Goal: Transaction & Acquisition: Purchase product/service

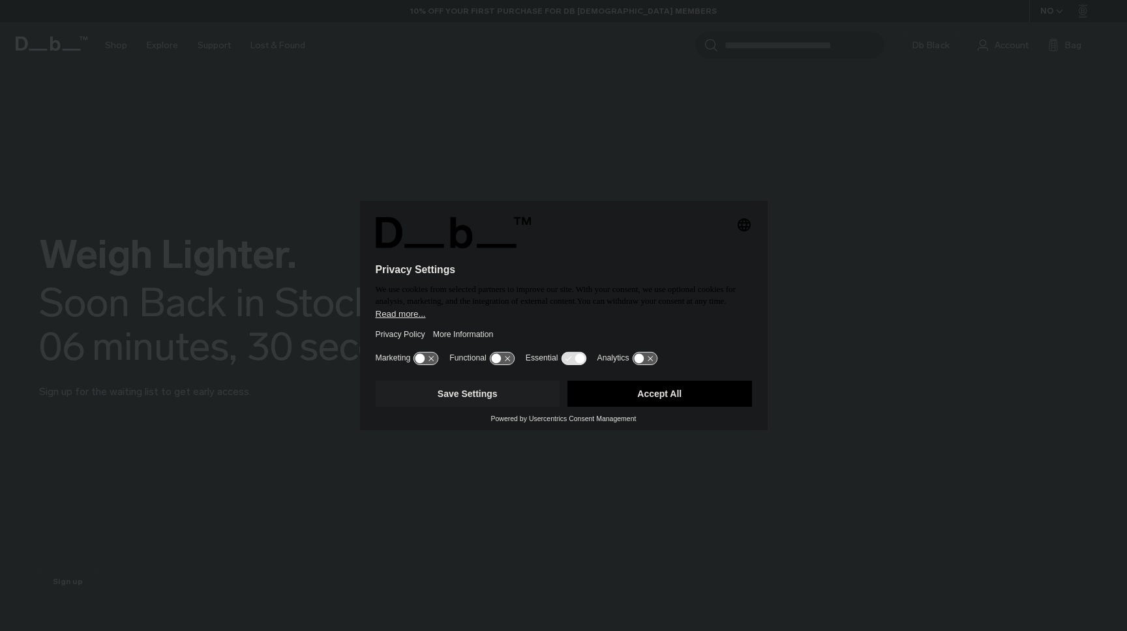
click at [675, 403] on button "Accept All" at bounding box center [659, 394] width 185 height 26
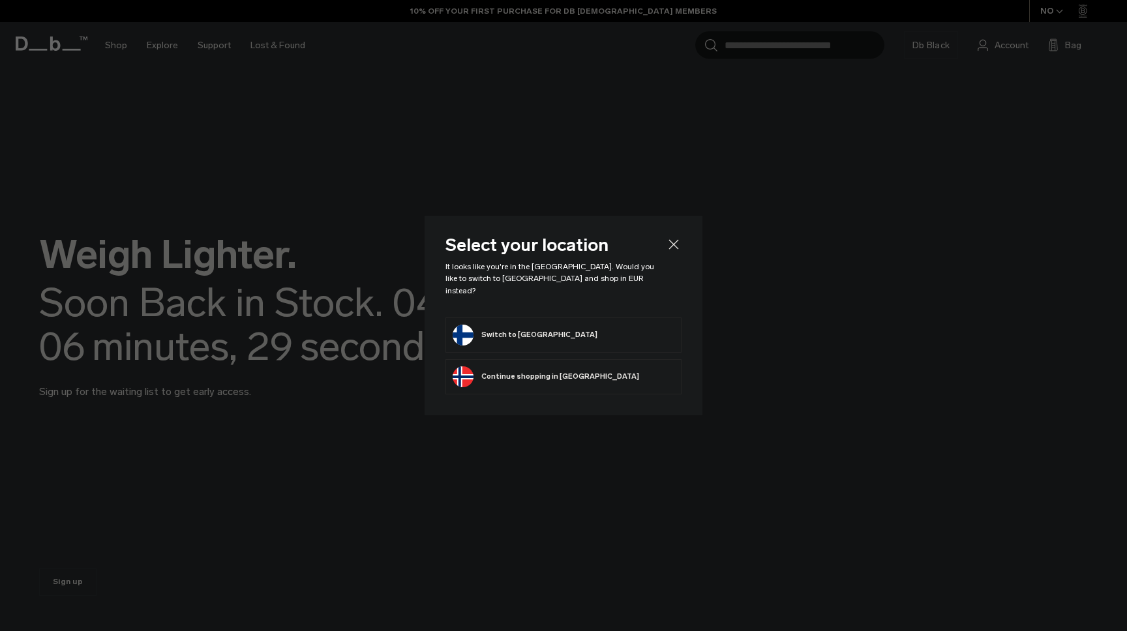
click at [533, 335] on button "Switch to [GEOGRAPHIC_DATA]" at bounding box center [525, 335] width 145 height 21
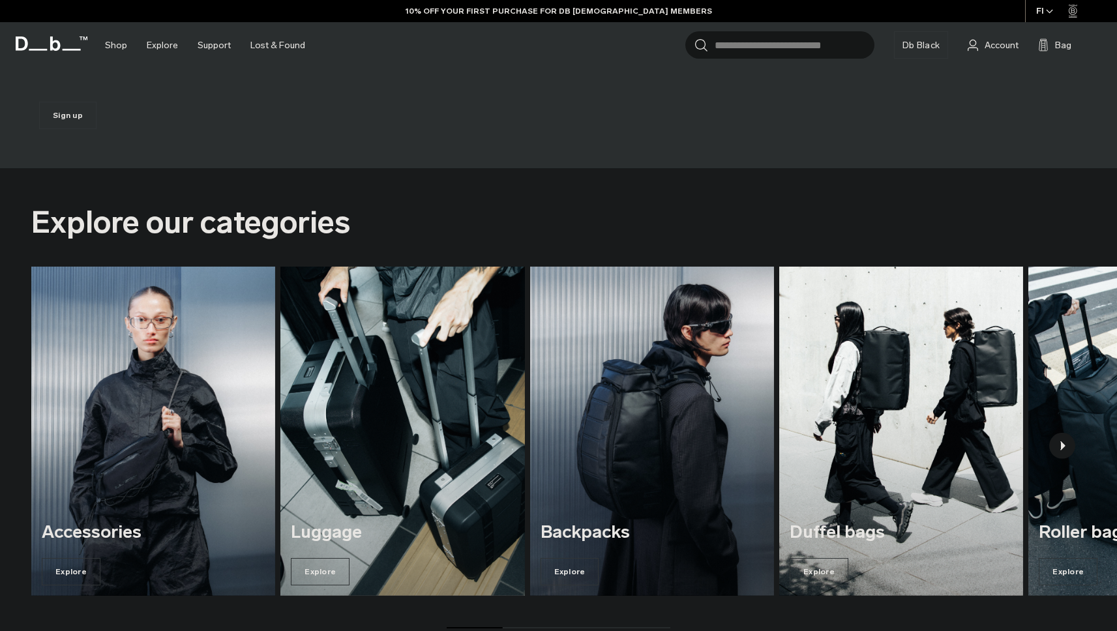
scroll to position [523, 0]
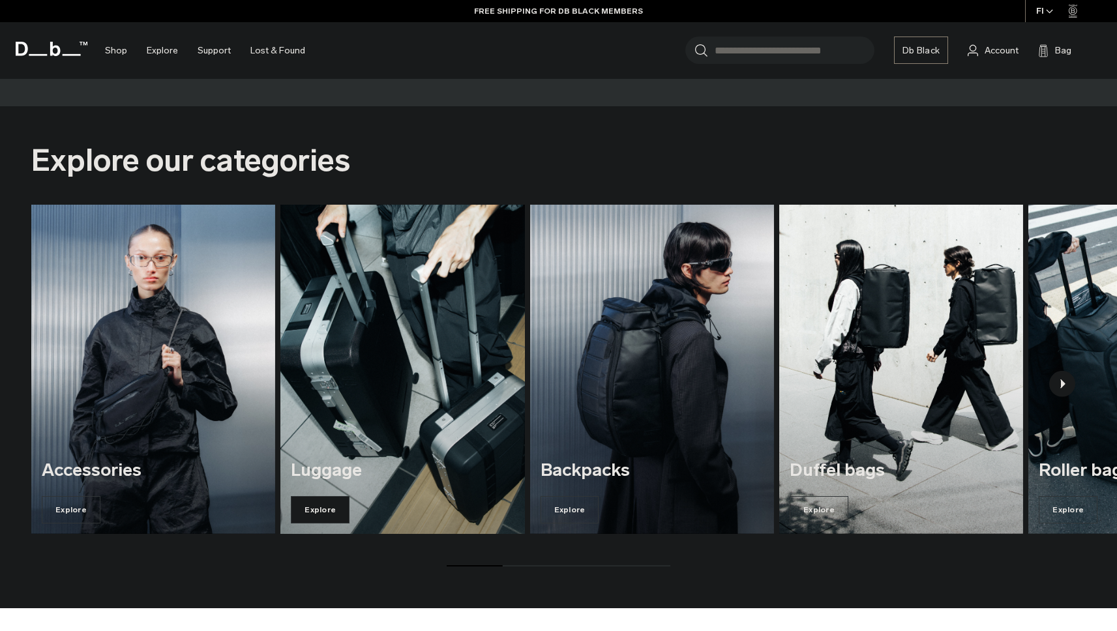
click at [335, 504] on span "Explore" at bounding box center [320, 509] width 59 height 27
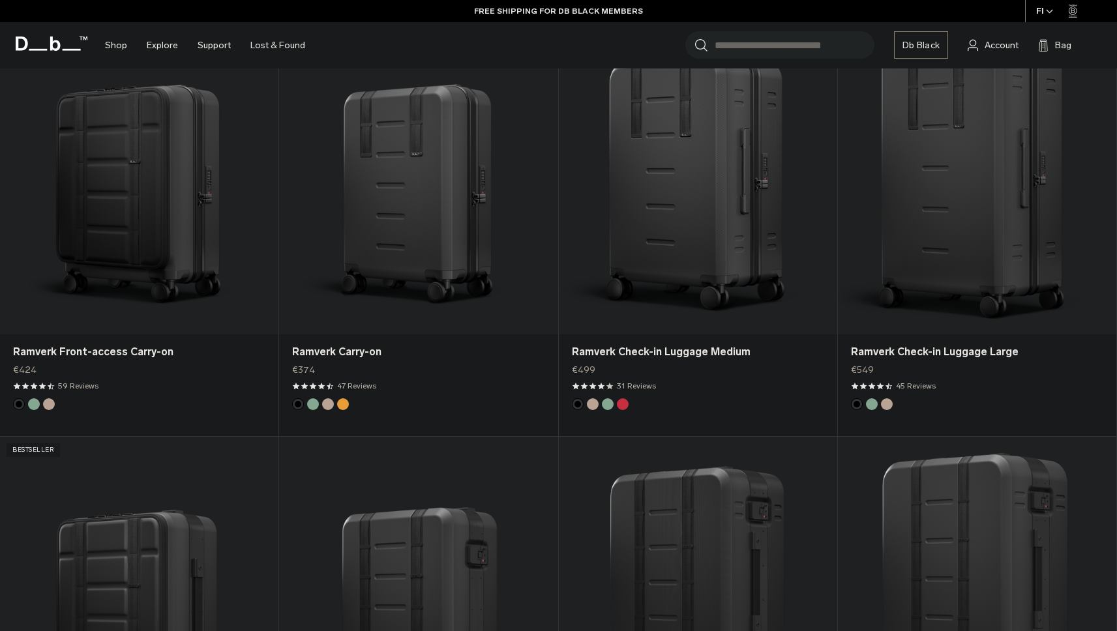
scroll to position [1132, 0]
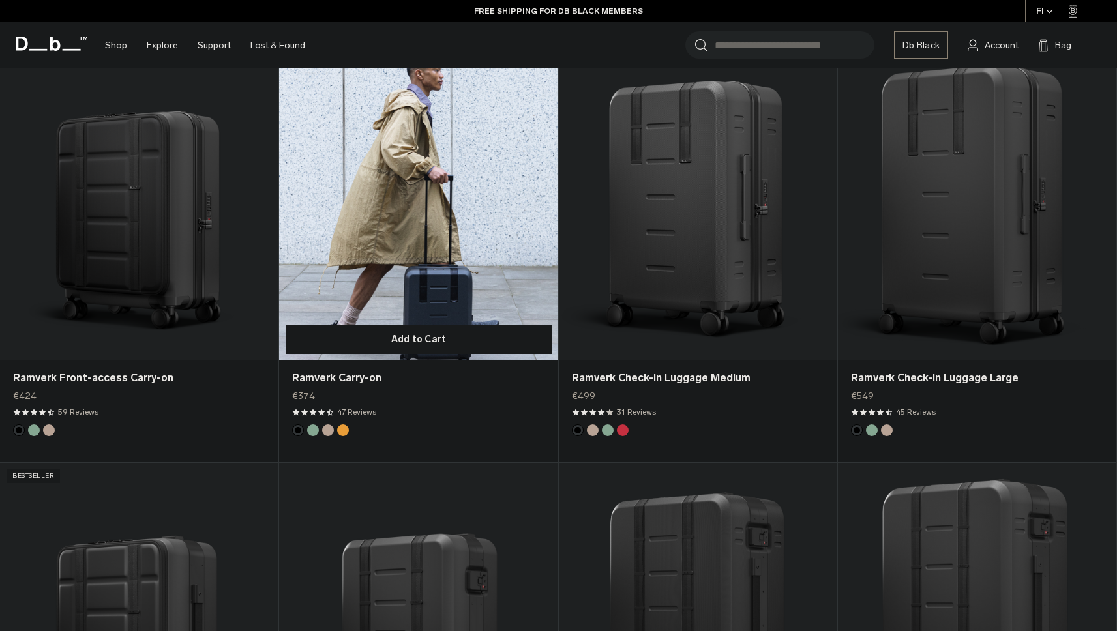
click at [475, 200] on link "Ramverk Carry-on" at bounding box center [418, 206] width 278 height 310
